Goal: Task Accomplishment & Management: Manage account settings

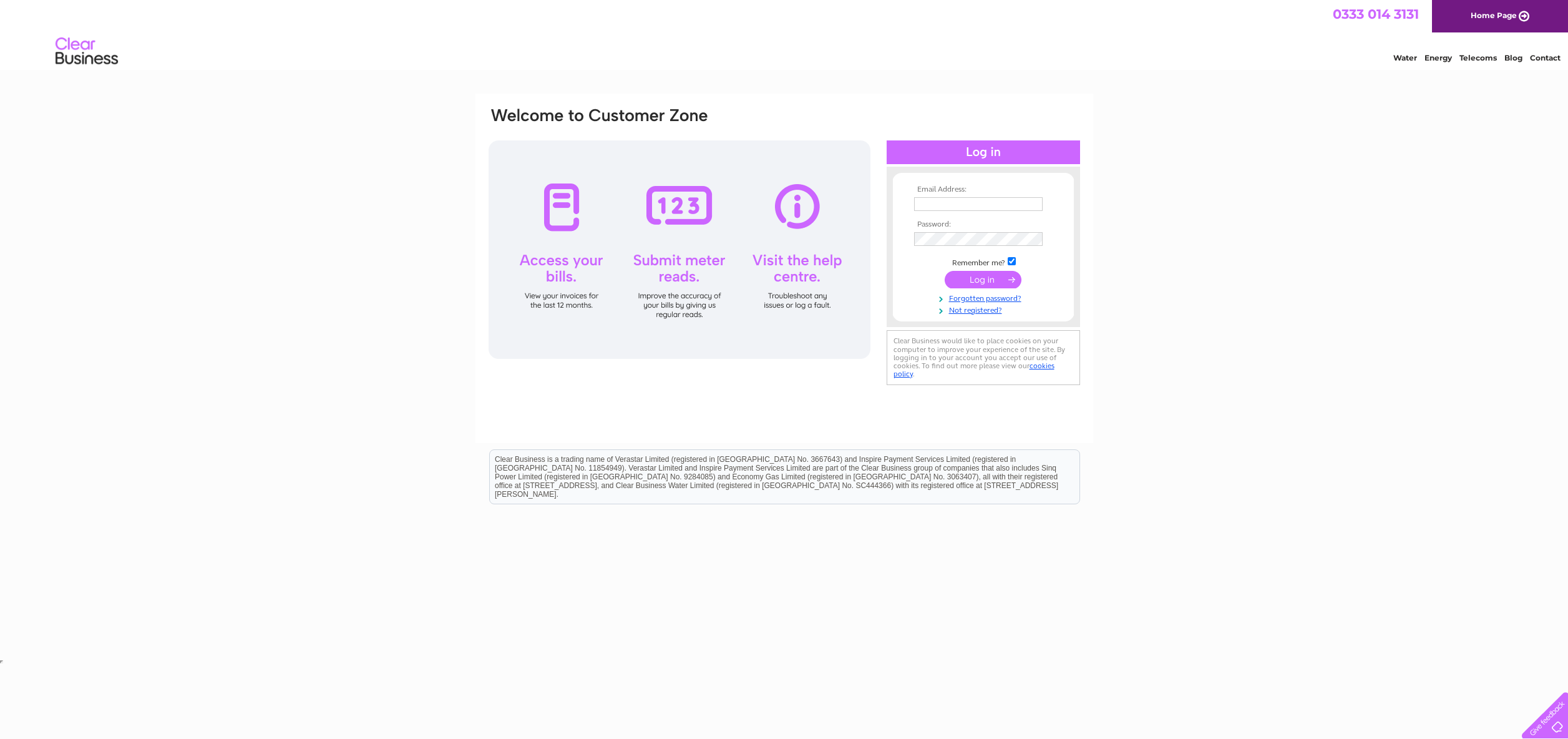
type input "[PERSON_NAME][EMAIL_ADDRESS][DOMAIN_NAME]"
click at [1013, 278] on input "submit" at bounding box center [983, 280] width 76 height 18
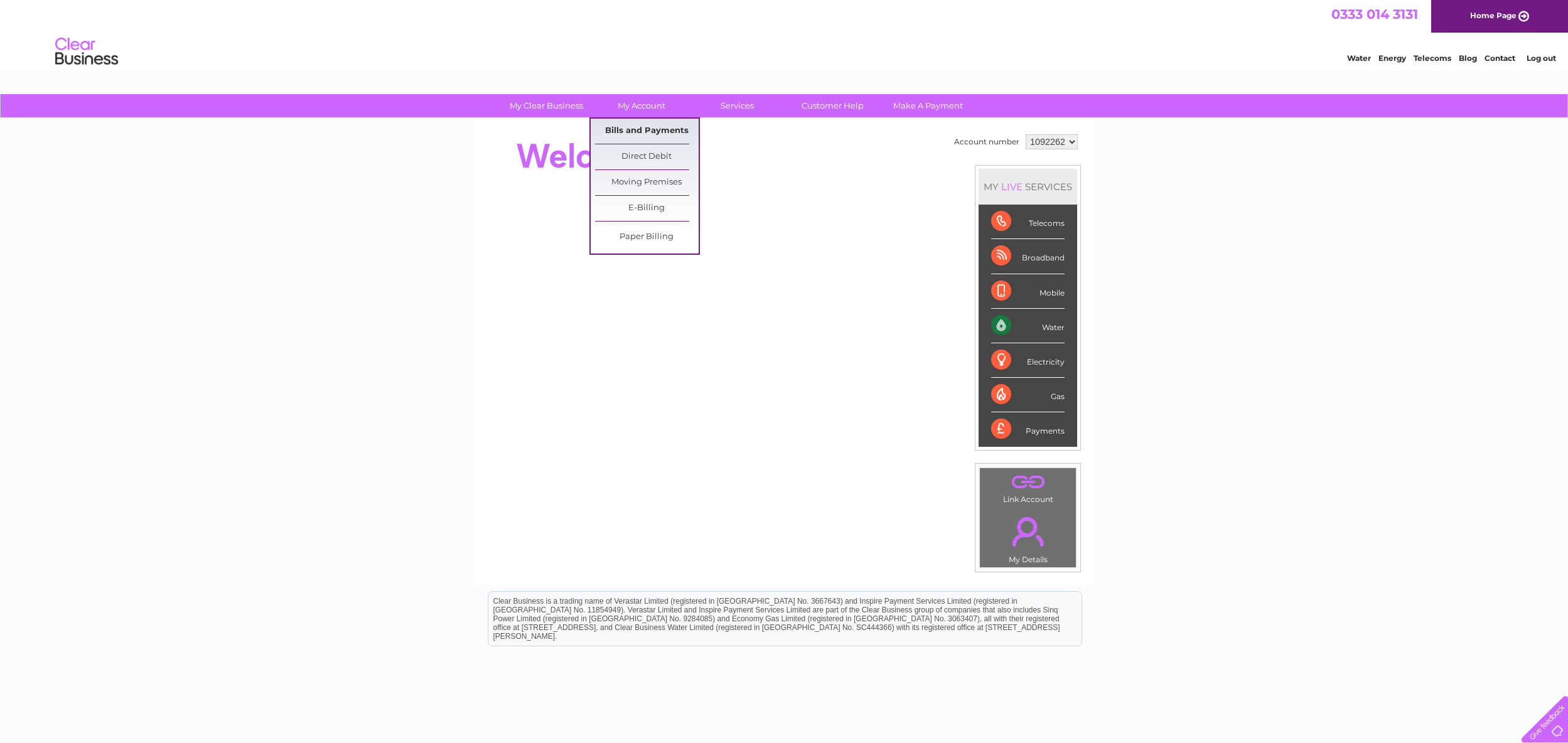
click at [636, 132] on link "Bills and Payments" at bounding box center [647, 131] width 103 height 25
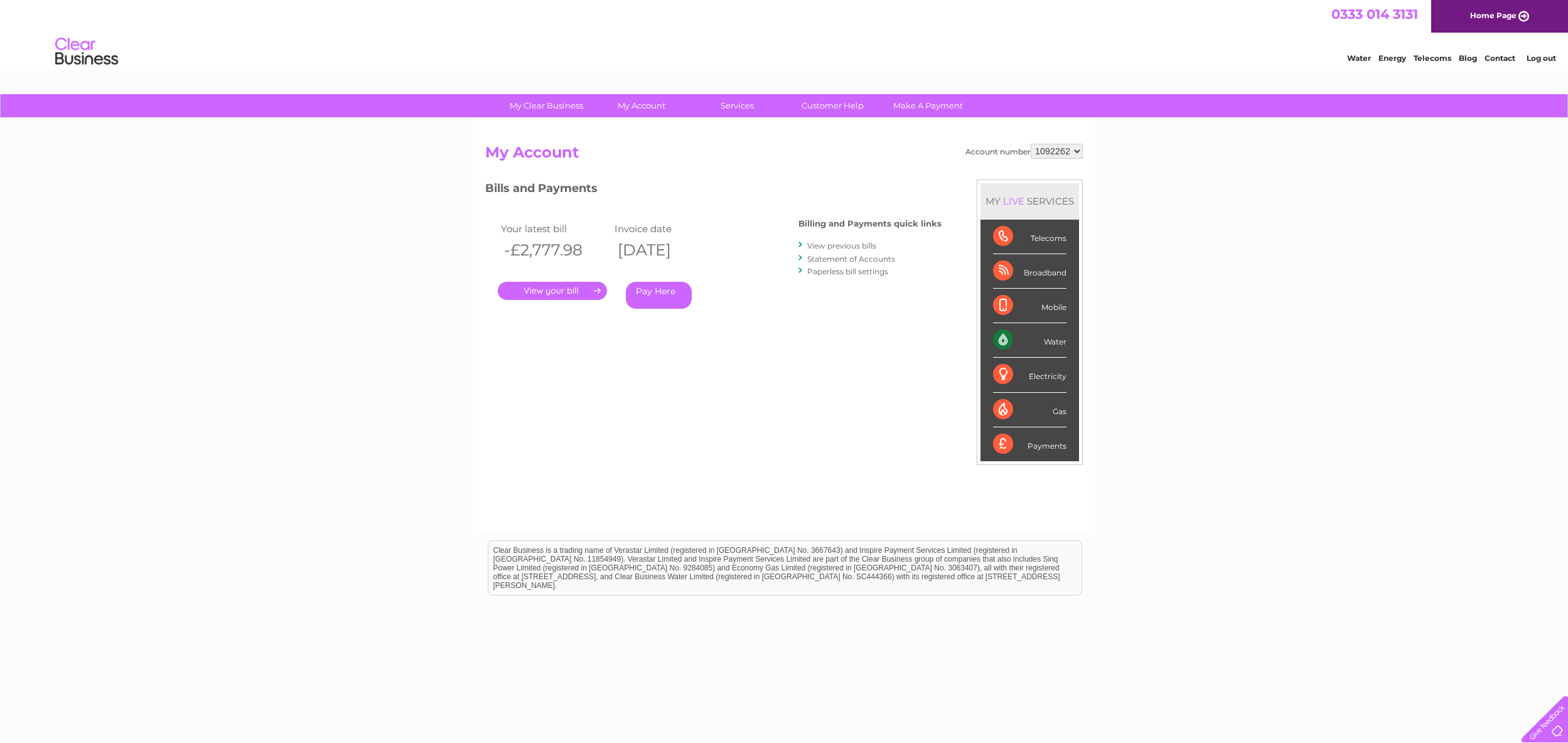
click at [599, 290] on link "." at bounding box center [552, 291] width 109 height 18
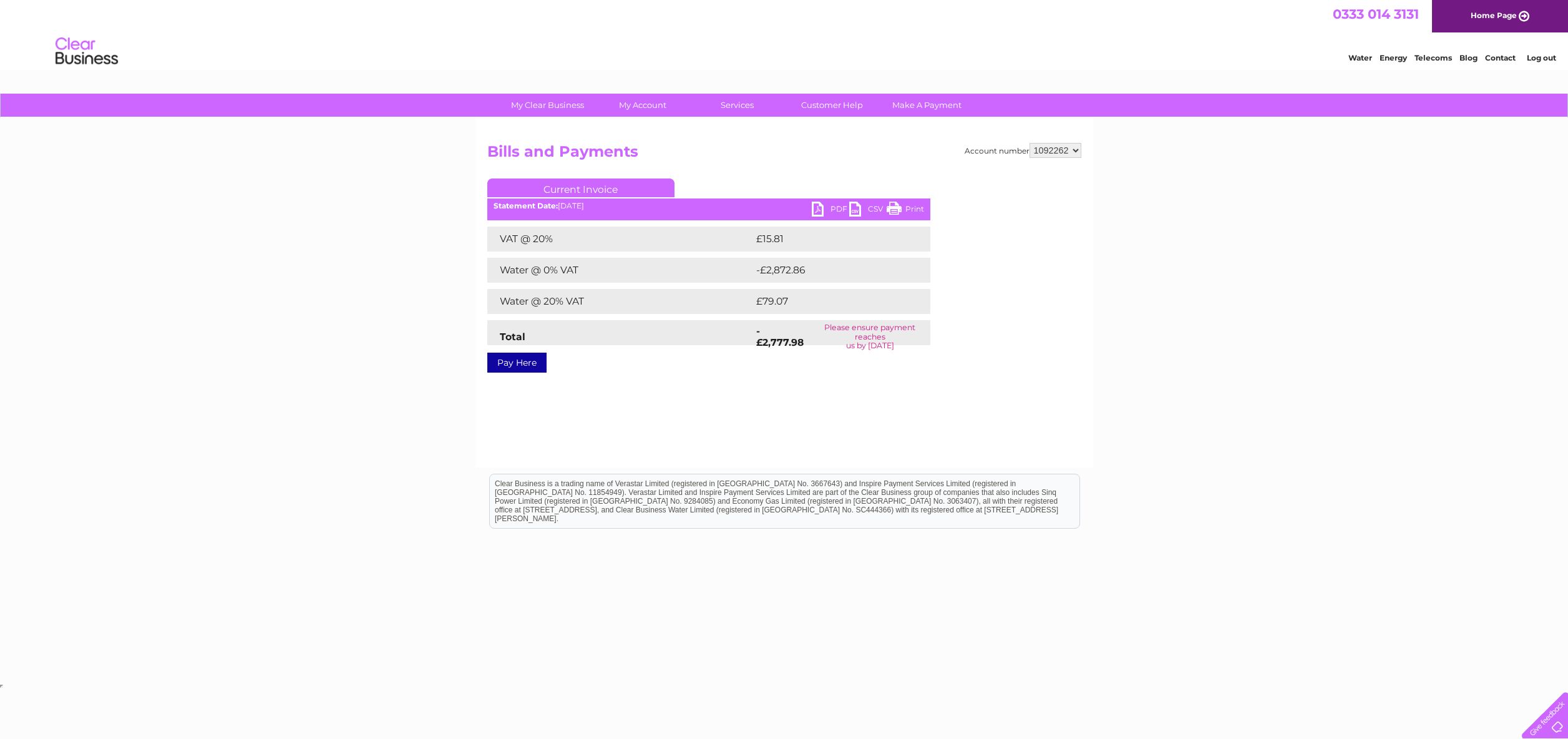
click at [833, 209] on link "PDF" at bounding box center [831, 211] width 38 height 18
click at [1547, 59] on link "Log out" at bounding box center [1542, 58] width 29 height 9
